Goal: Task Accomplishment & Management: Manage account settings

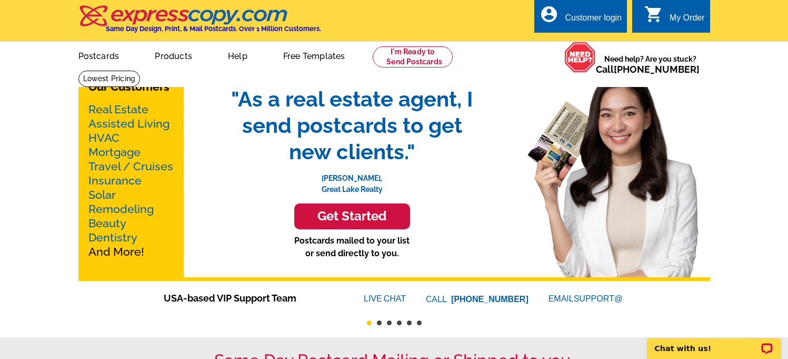
click at [590, 19] on div "Customer login" at bounding box center [593, 20] width 57 height 15
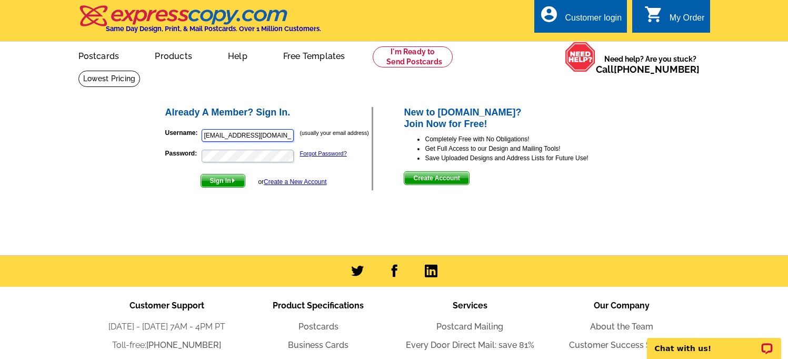
click at [203, 133] on input "[EMAIL_ADDRESS][DOMAIN_NAME]" at bounding box center [248, 135] width 92 height 13
type input "[PERSON_NAME][EMAIL_ADDRESS][DOMAIN_NAME]"
click at [233, 184] on span "Sign In" at bounding box center [223, 180] width 44 height 13
